Goal: Use online tool/utility: Utilize a website feature to perform a specific function

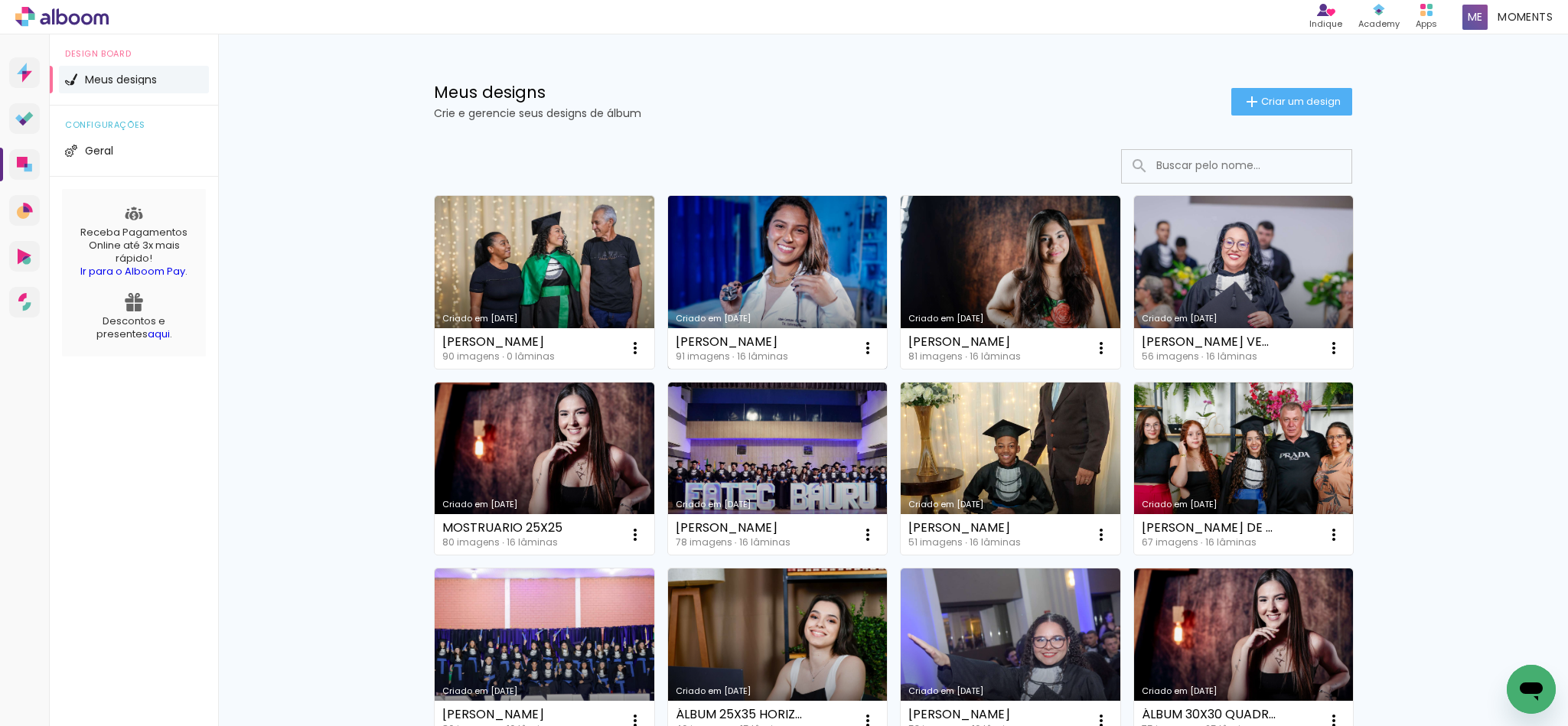
click at [740, 274] on link "Criado em [DATE]" at bounding box center [778, 282] width 220 height 173
